Goal: Navigation & Orientation: Go to known website

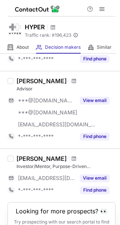
scroll to position [586, 0]
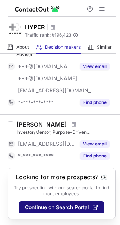
click at [51, 206] on span "Continue on Search Portal" at bounding box center [57, 207] width 64 height 6
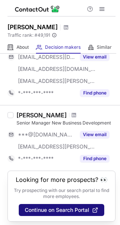
scroll to position [574, 0]
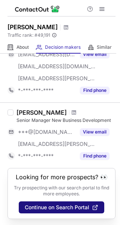
click at [52, 211] on button "Continue on Search Portal" at bounding box center [61, 207] width 85 height 12
